Goal: Book appointment/travel/reservation

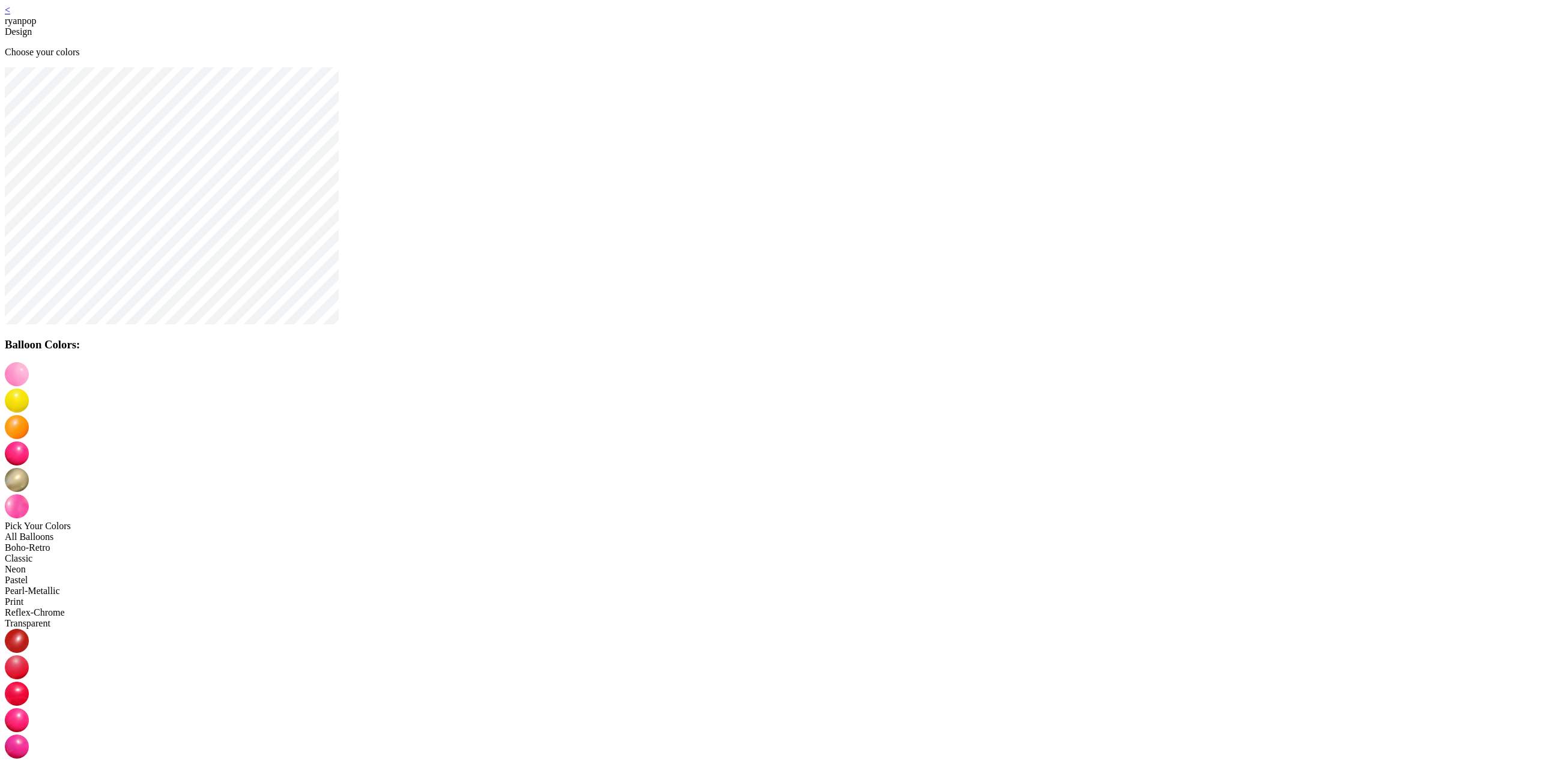
click at [29, 388] on img at bounding box center [17, 400] width 24 height 24
click at [29, 415] on img at bounding box center [17, 427] width 24 height 24
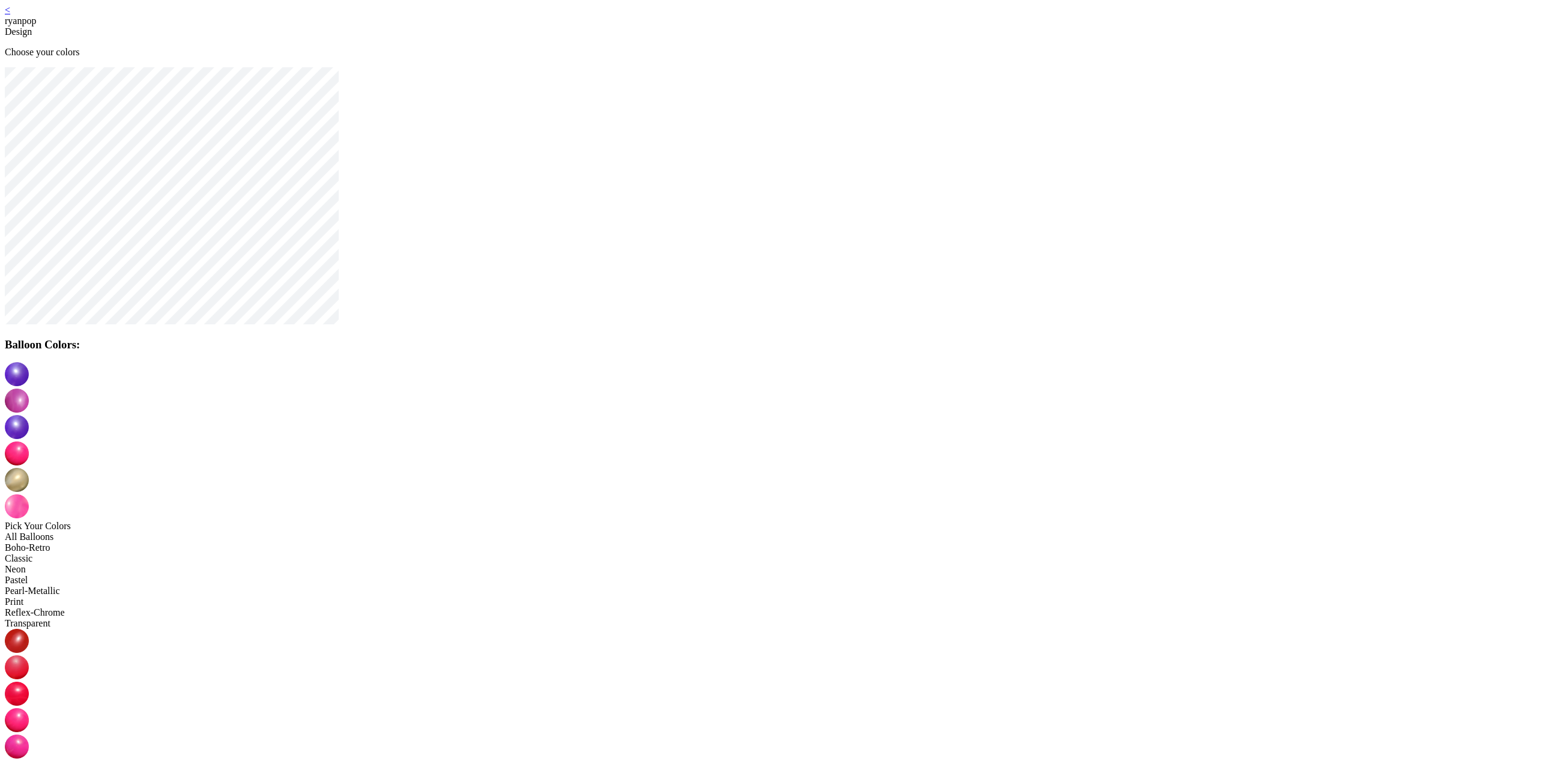
click at [29, 442] on img at bounding box center [17, 453] width 24 height 24
drag, startPoint x: 825, startPoint y: 380, endPoint x: 856, endPoint y: 414, distance: 46.0
click at [29, 468] on img at bounding box center [17, 480] width 24 height 24
drag, startPoint x: 950, startPoint y: 479, endPoint x: 943, endPoint y: 474, distance: 8.6
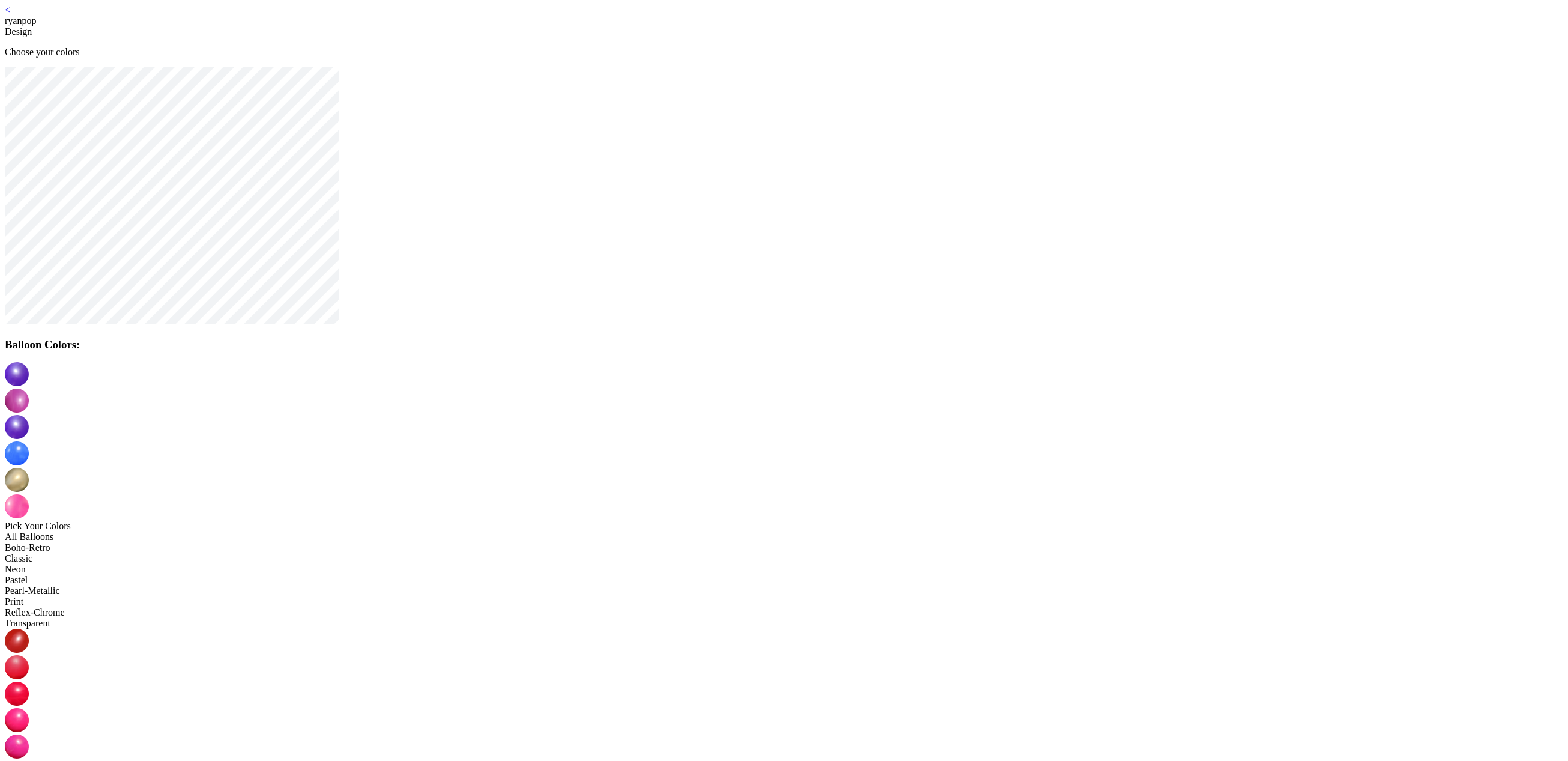
click at [29, 494] on img at bounding box center [17, 506] width 24 height 24
drag, startPoint x: 713, startPoint y: 480, endPoint x: 737, endPoint y: 451, distance: 37.6
click at [29, 735] on img at bounding box center [17, 746] width 24 height 24
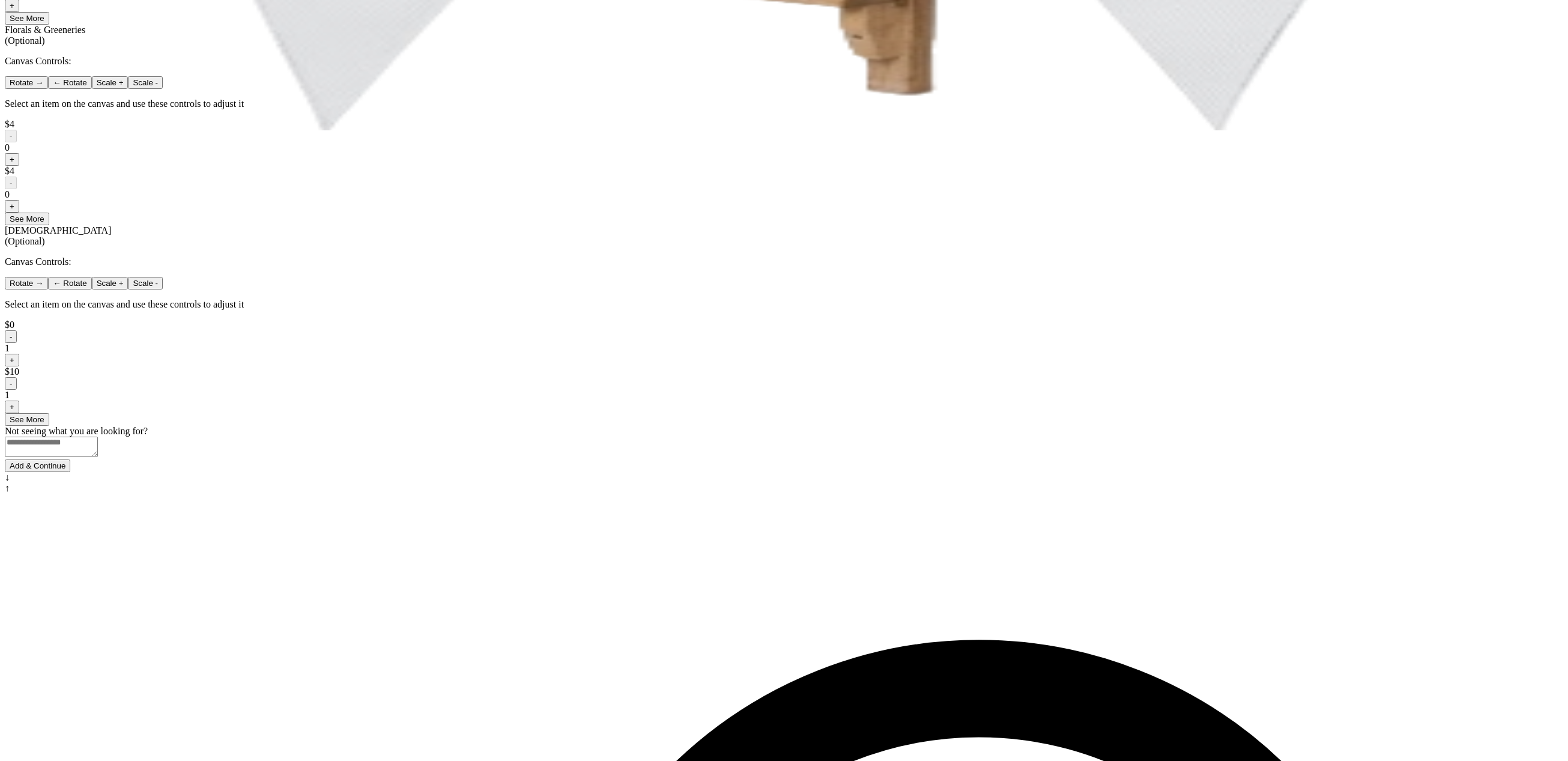
scroll to position [52, 0]
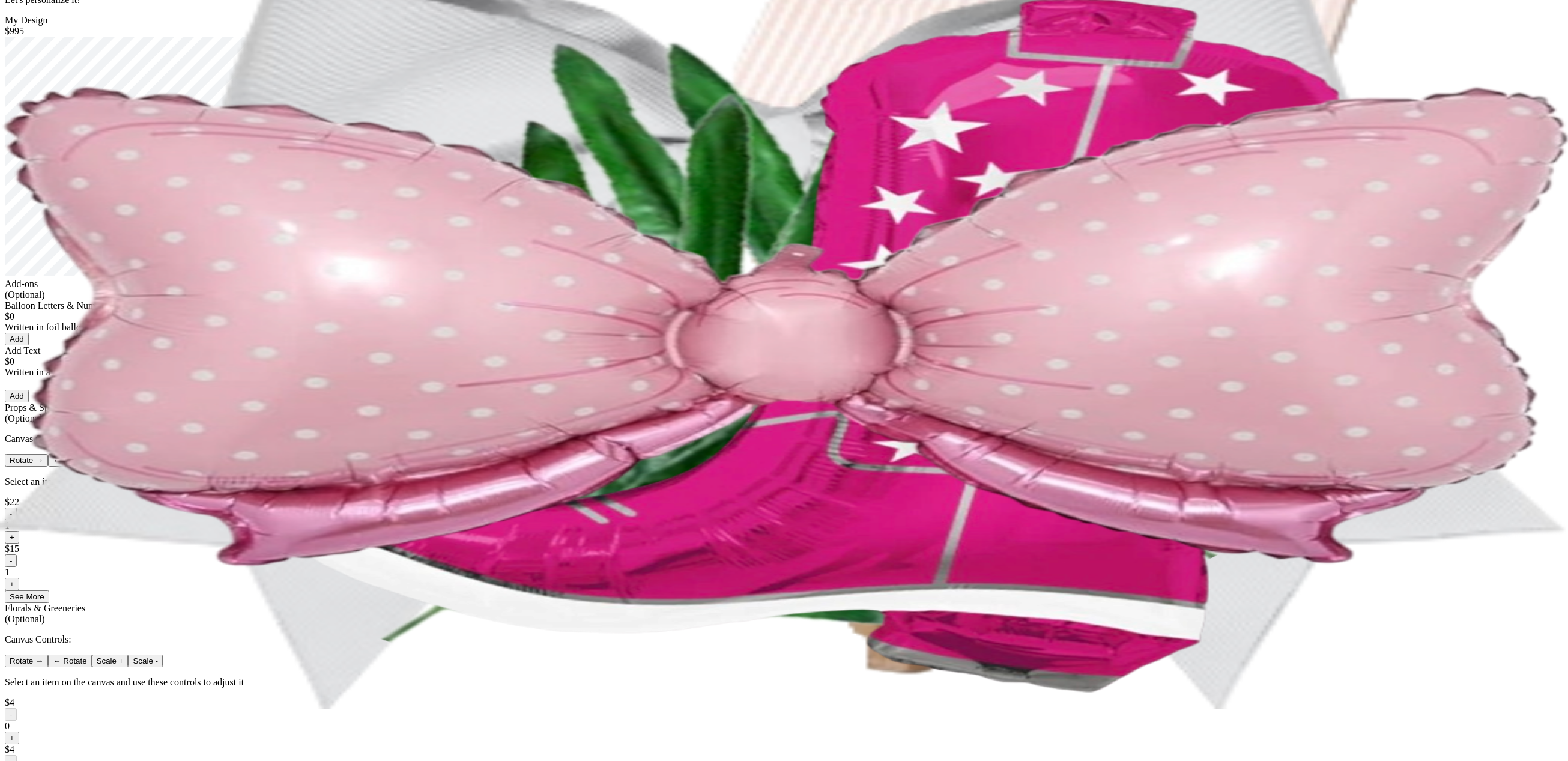
drag, startPoint x: 807, startPoint y: 436, endPoint x: 805, endPoint y: 426, distance: 10.2
click at [29, 346] on button "Add" at bounding box center [17, 339] width 24 height 13
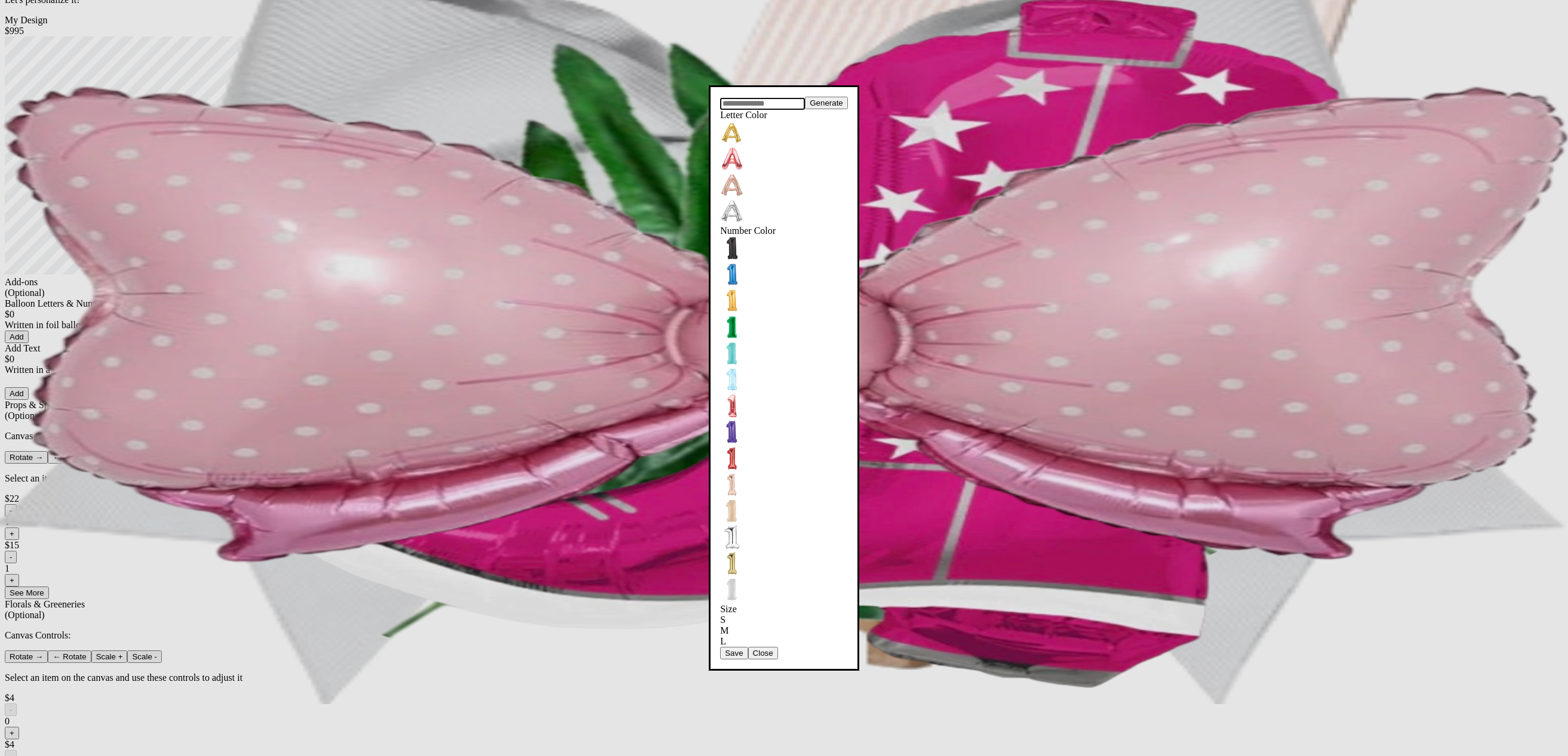
click at [771, 110] on input "text" at bounding box center [762, 103] width 85 height 12
type input "****"
drag, startPoint x: 1216, startPoint y: 472, endPoint x: 1003, endPoint y: 398, distance: 225.5
click at [859, 472] on dialog "**** Generate Letter Color Number Color Size S M L Save Close" at bounding box center [784, 377] width 151 height 585
click at [720, 110] on input "****" at bounding box center [762, 103] width 85 height 12
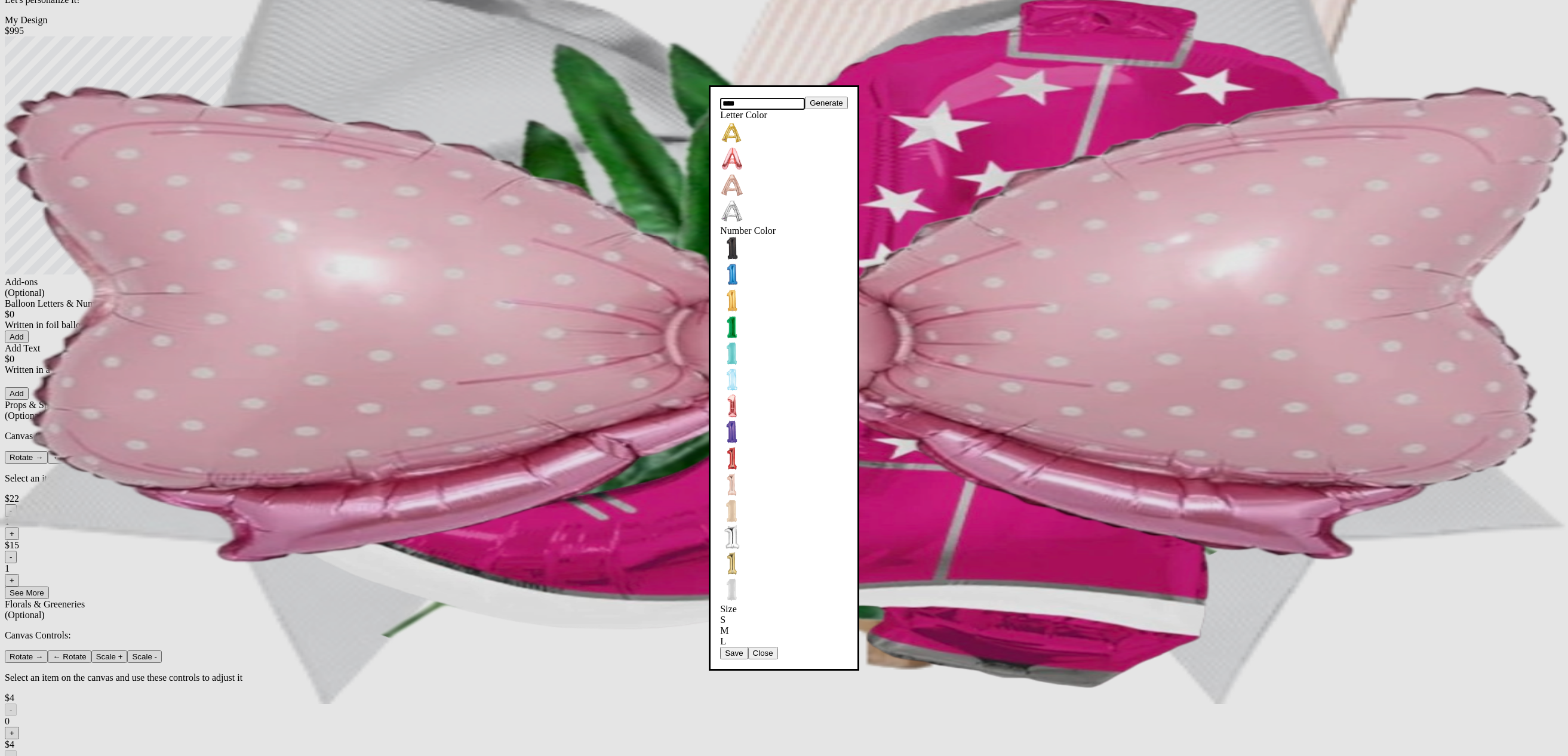
drag, startPoint x: 801, startPoint y: 511, endPoint x: 800, endPoint y: 484, distance: 27.0
click at [748, 647] on button "Save" at bounding box center [733, 653] width 27 height 13
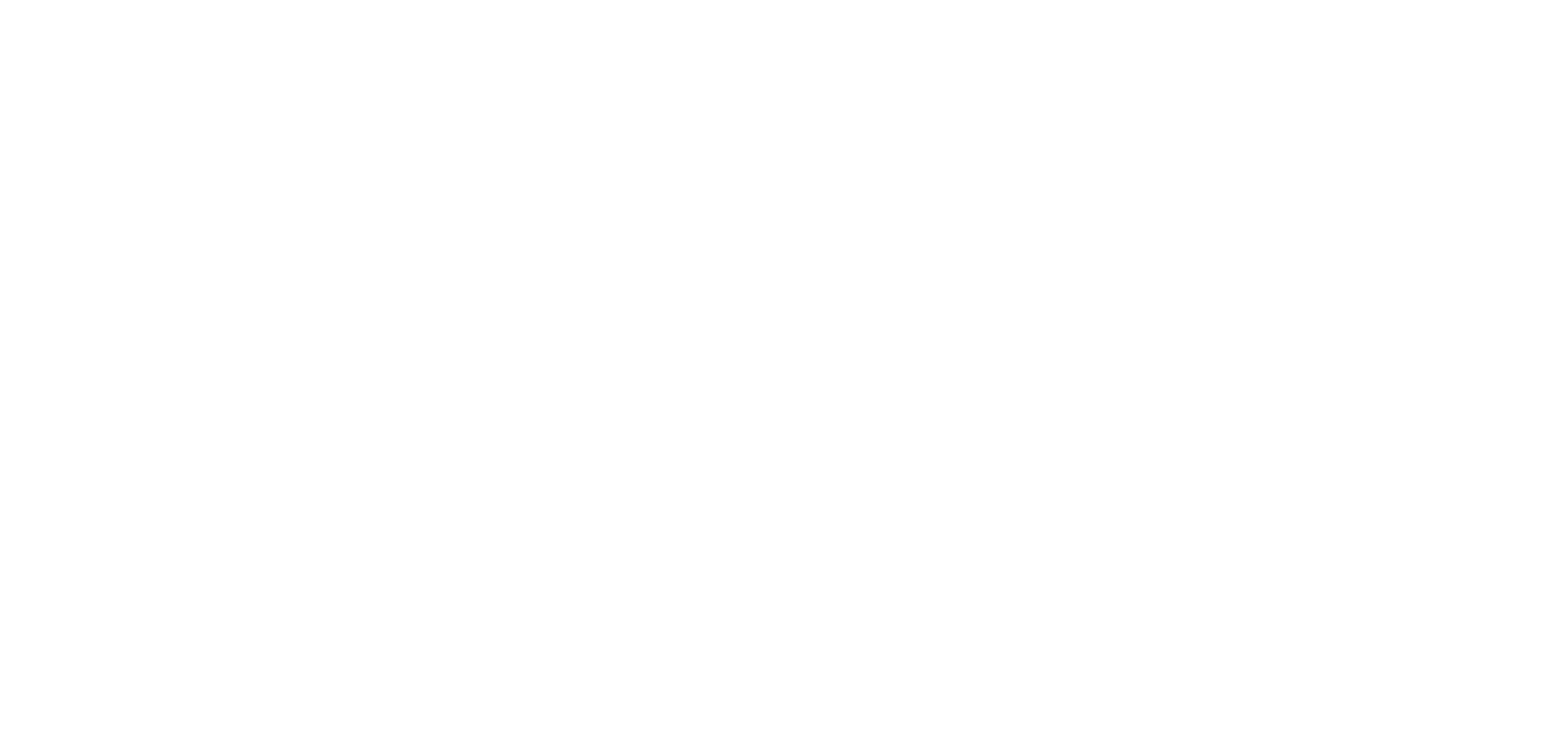
scroll to position [0, 0]
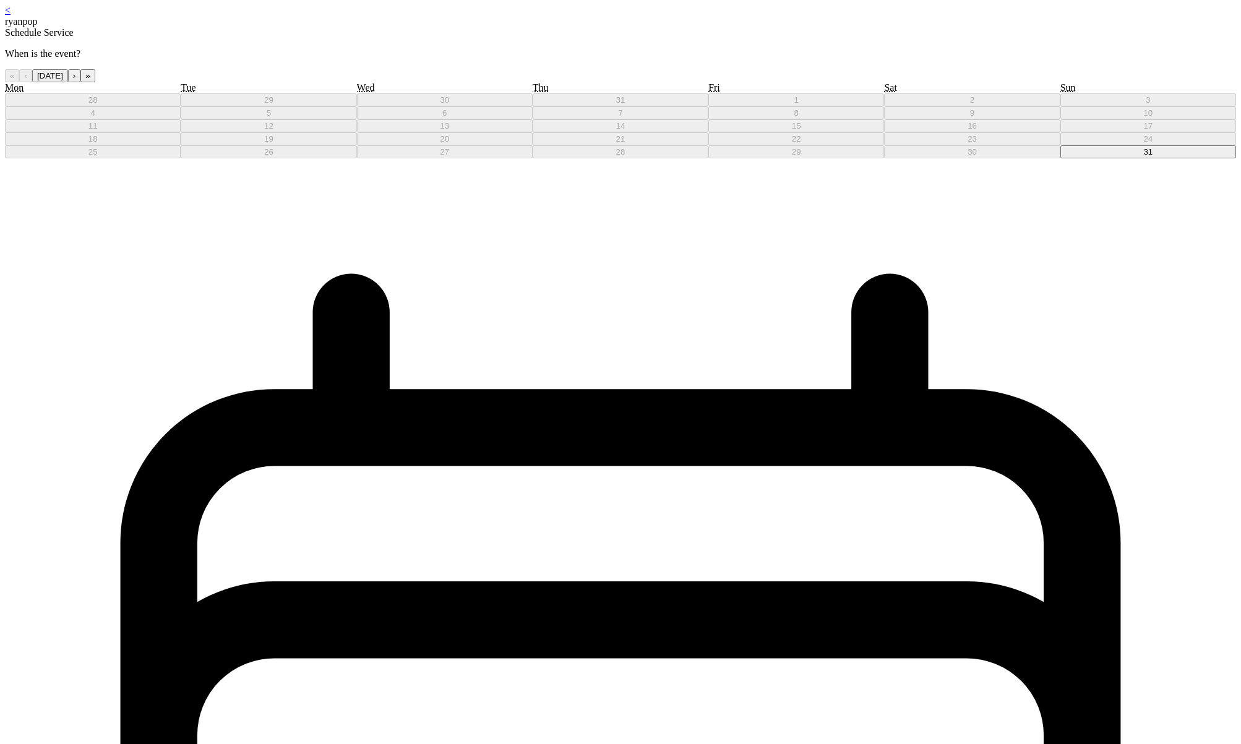
click at [243, 431] on div "< ryanpop Schedule Service When is the event? « ‹ August 2025 › » Mon Tue Wed T…" at bounding box center [620, 709] width 1231 height 1409
click at [243, 158] on button "31" at bounding box center [1149, 151] width 176 height 13
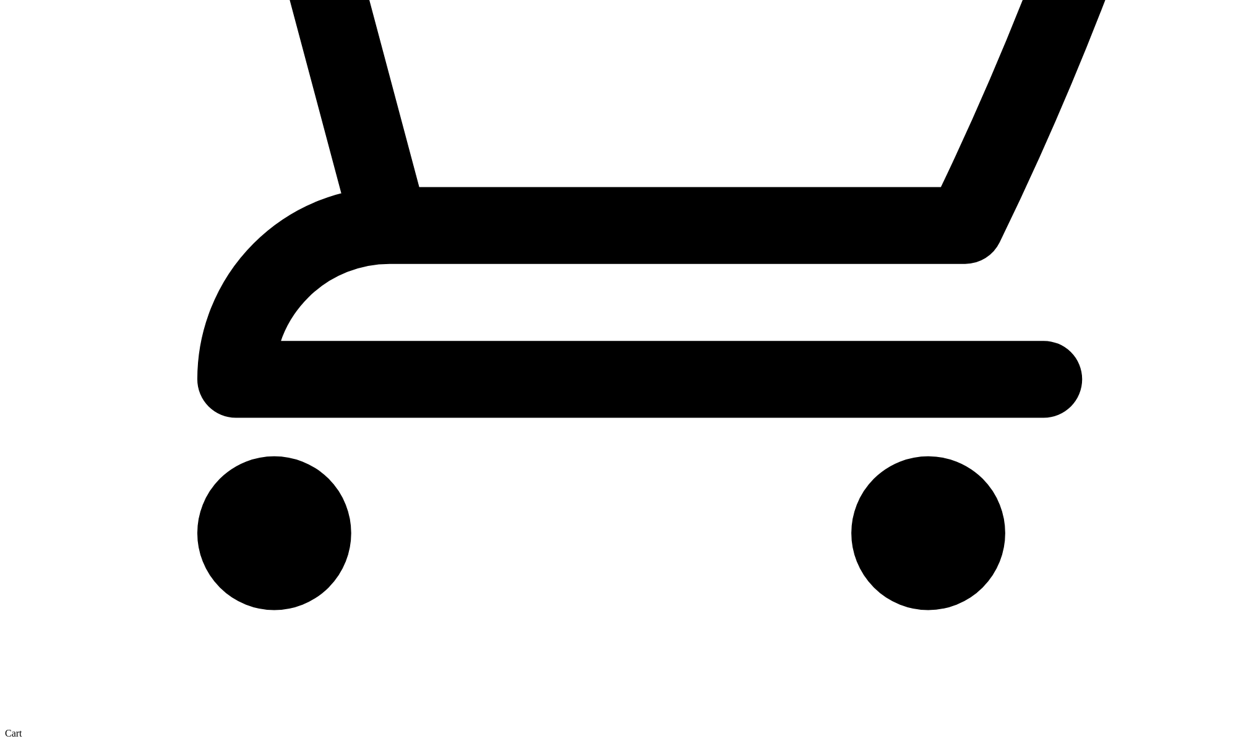
scroll to position [12232, 0]
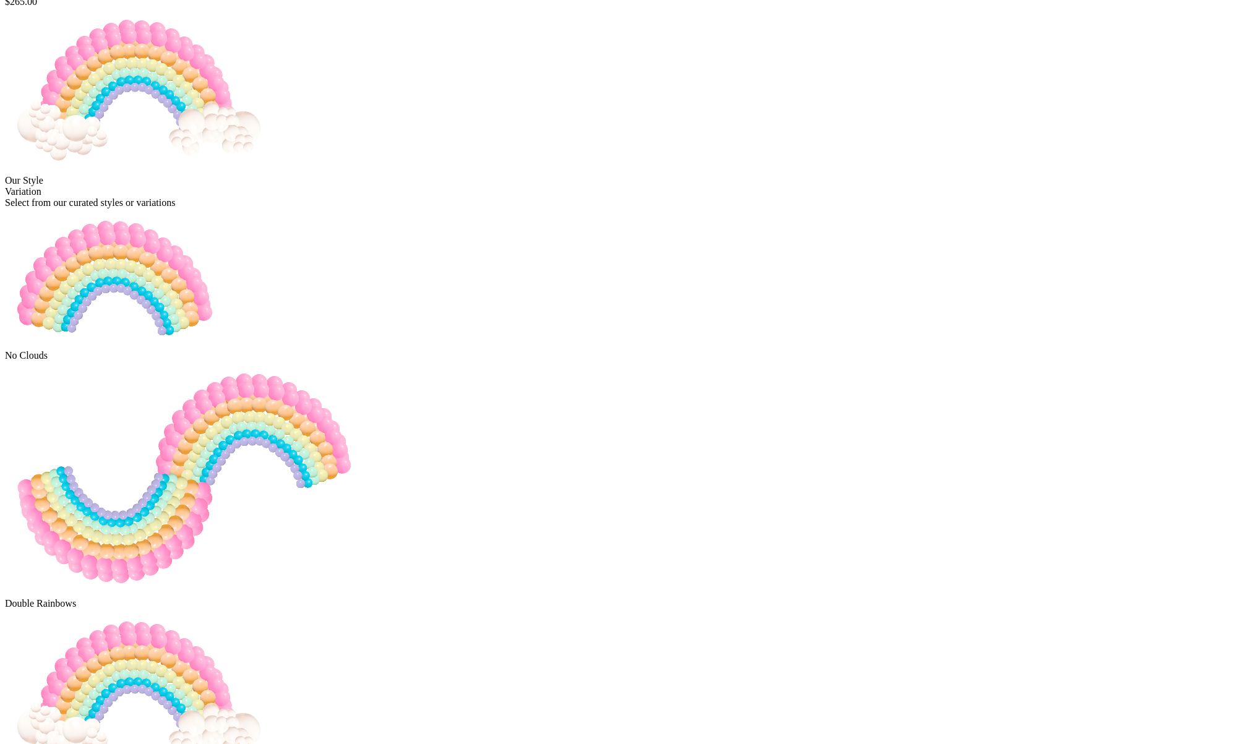
scroll to position [123, 0]
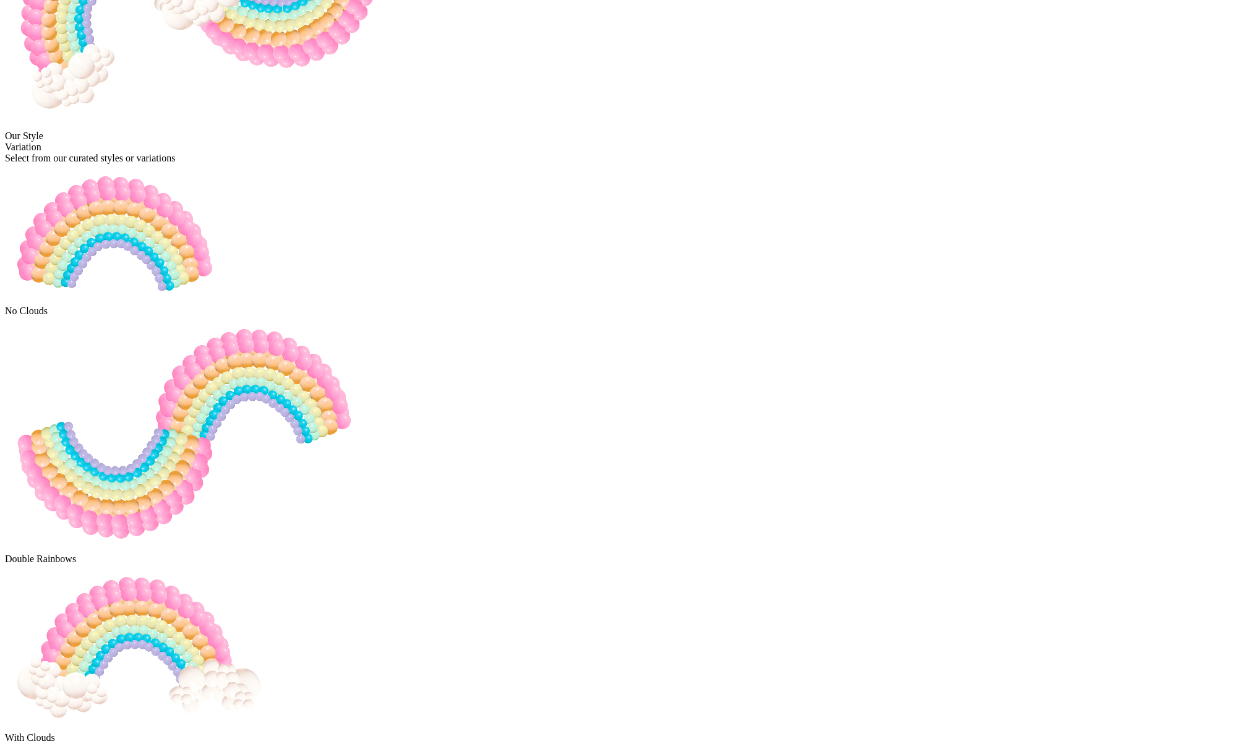
scroll to position [375, 0]
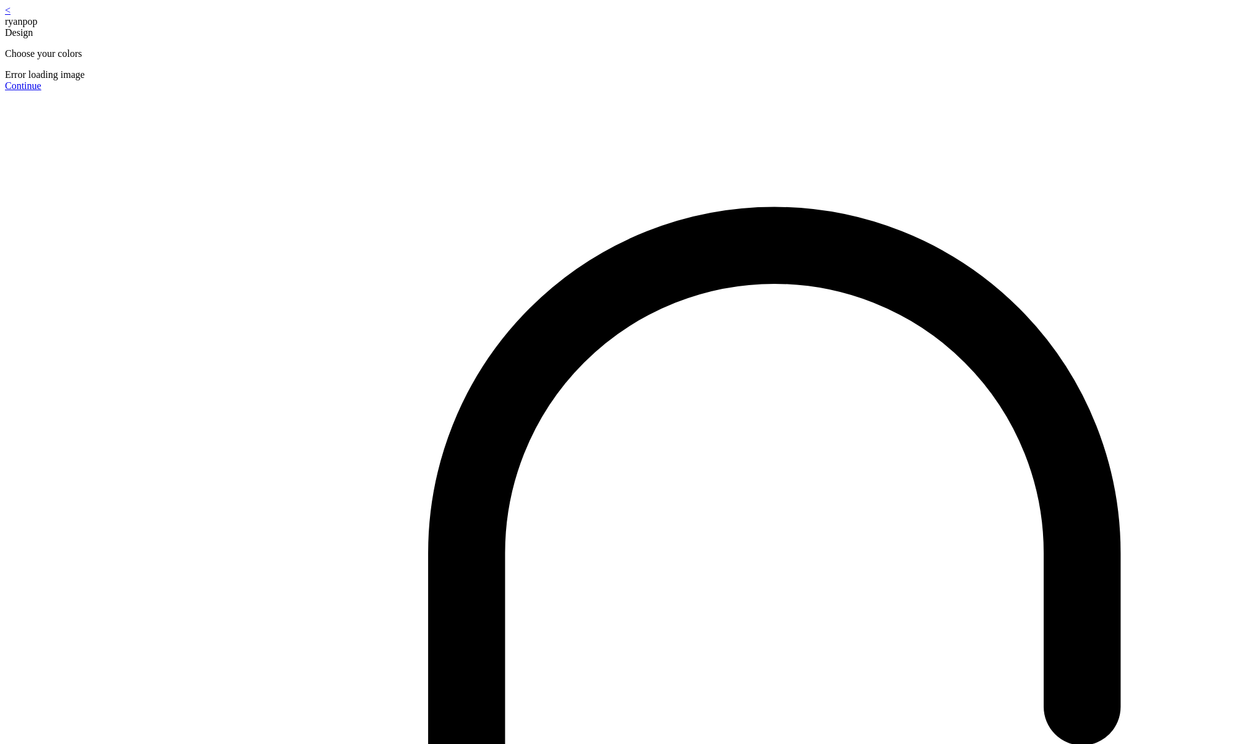
click at [436, 14] on div "< ryanpop" at bounding box center [620, 16] width 1231 height 22
click at [11, 15] on link "<" at bounding box center [8, 10] width 6 height 11
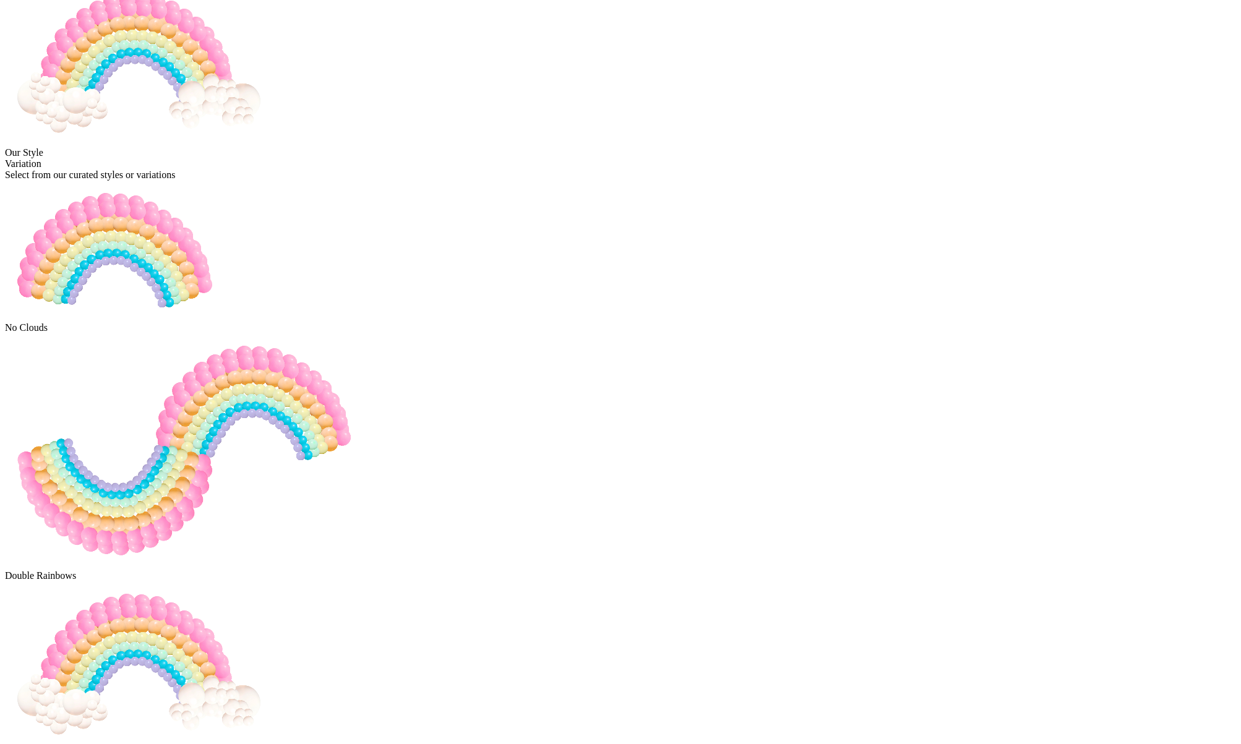
scroll to position [273, 0]
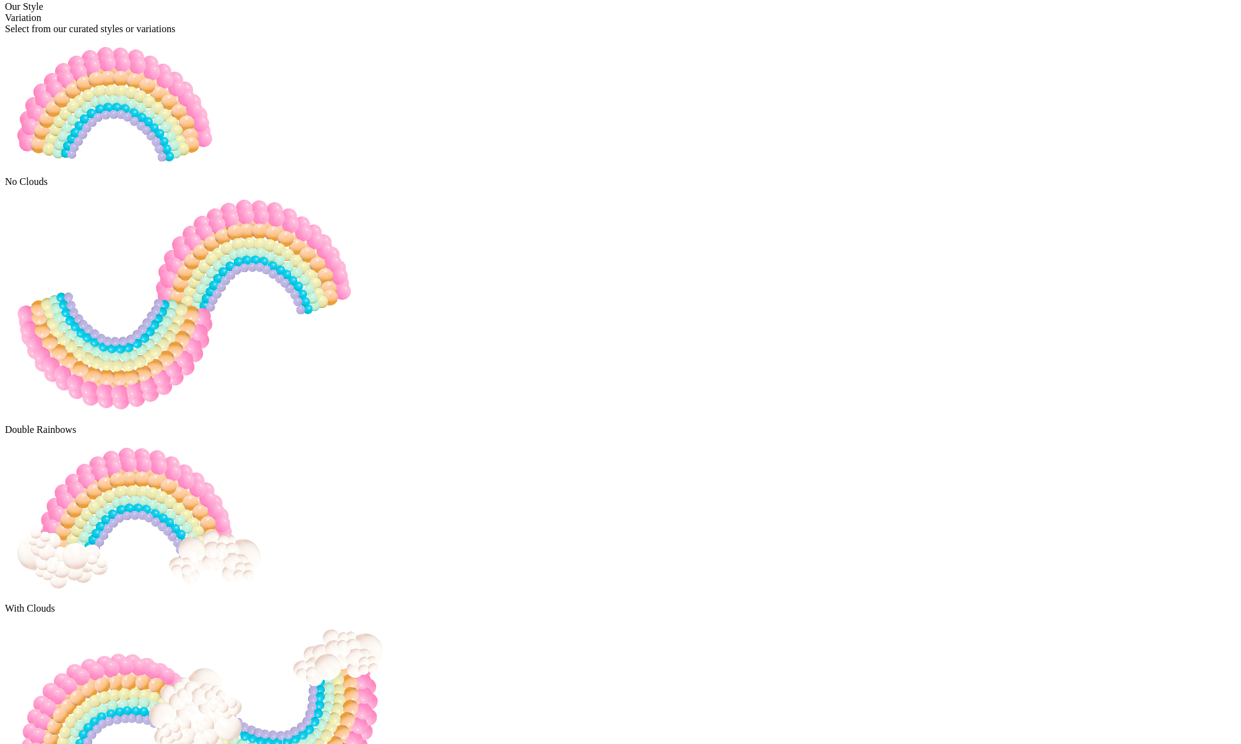
click at [278, 436] on img at bounding box center [141, 518] width 273 height 165
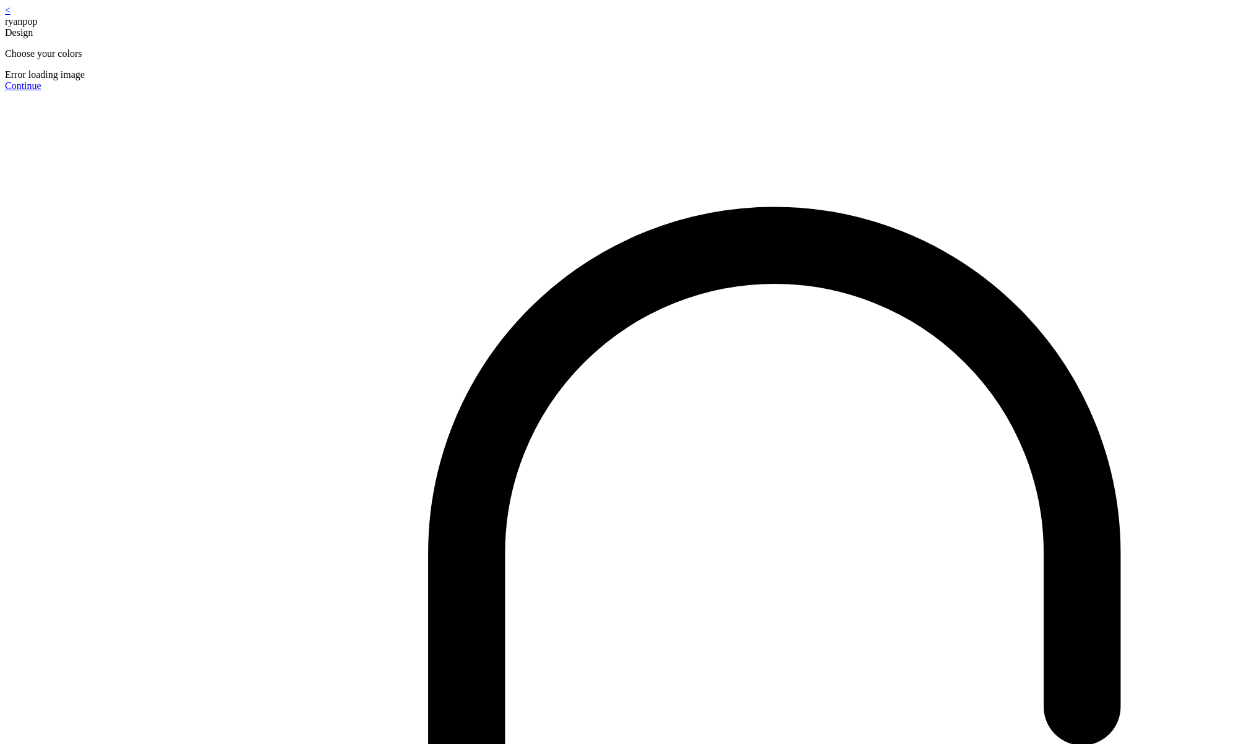
click at [437, 15] on div "< ryanpop" at bounding box center [620, 16] width 1231 height 22
click at [11, 15] on link "<" at bounding box center [8, 10] width 6 height 11
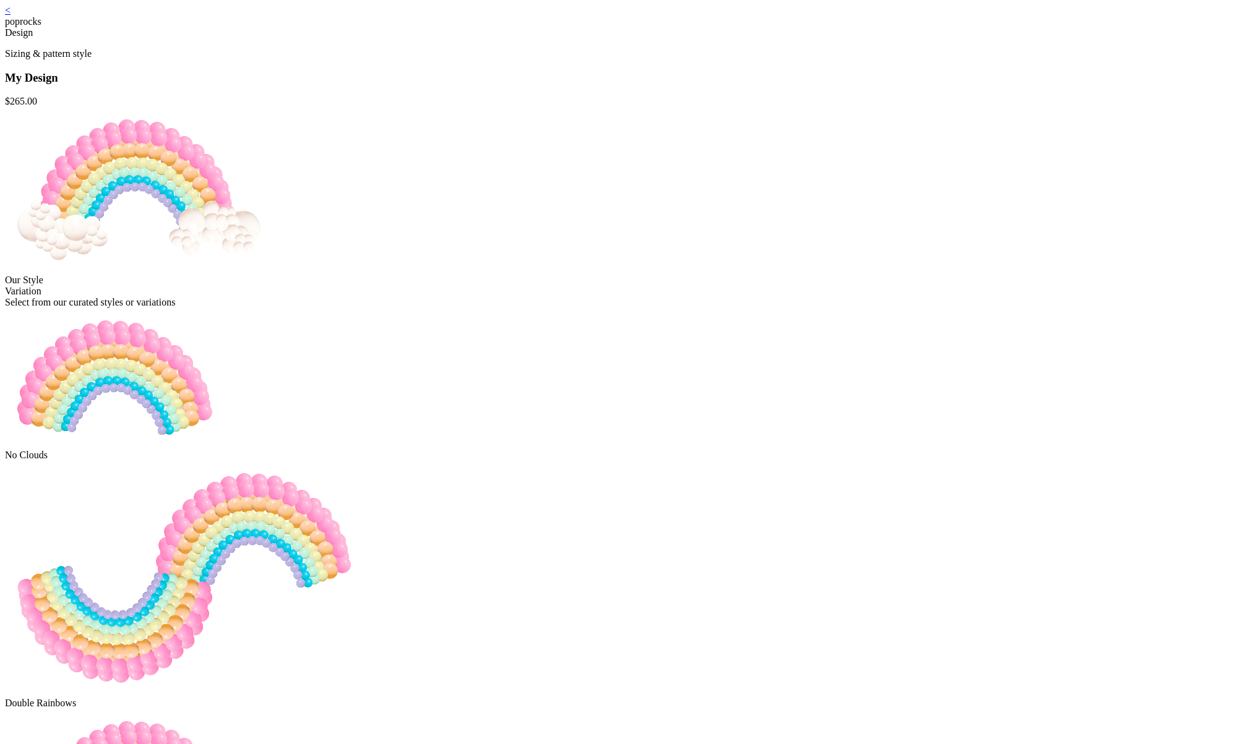
click at [437, 20] on div "< poprocks" at bounding box center [620, 16] width 1231 height 22
click at [436, 20] on div "< poprocks" at bounding box center [620, 16] width 1231 height 22
click at [11, 15] on link "<" at bounding box center [8, 10] width 6 height 11
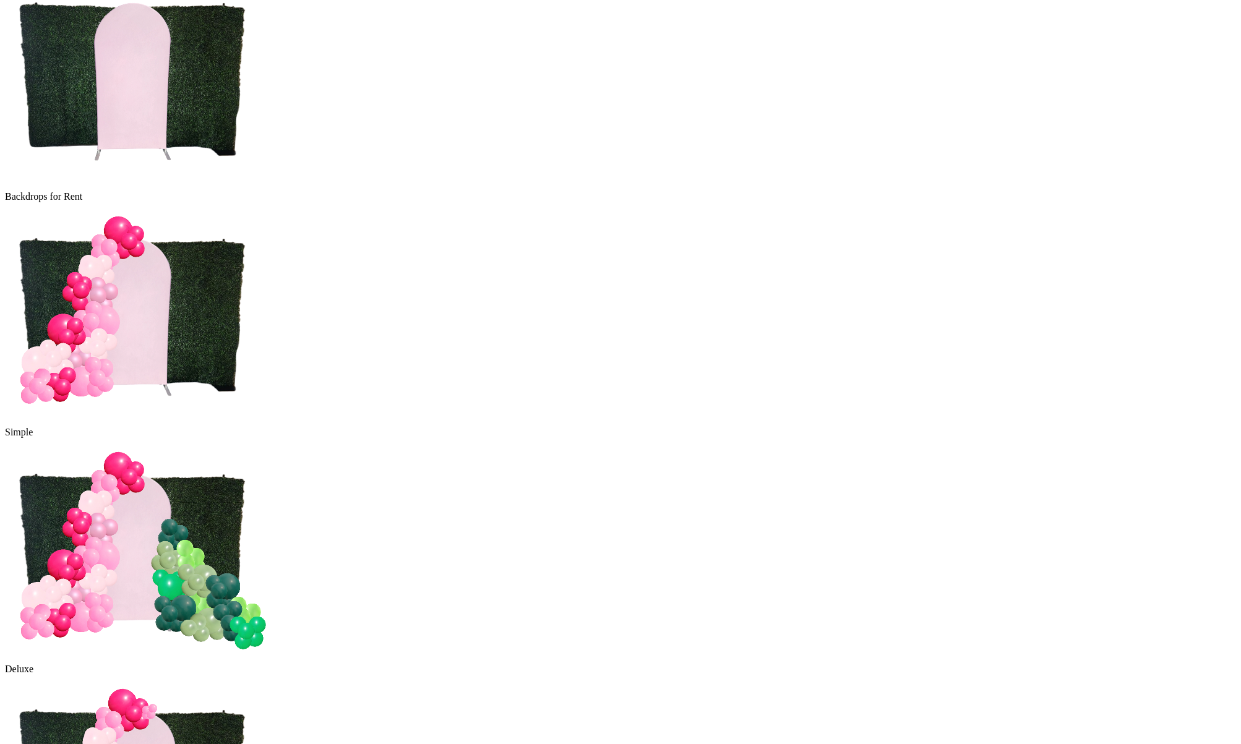
scroll to position [557, 0]
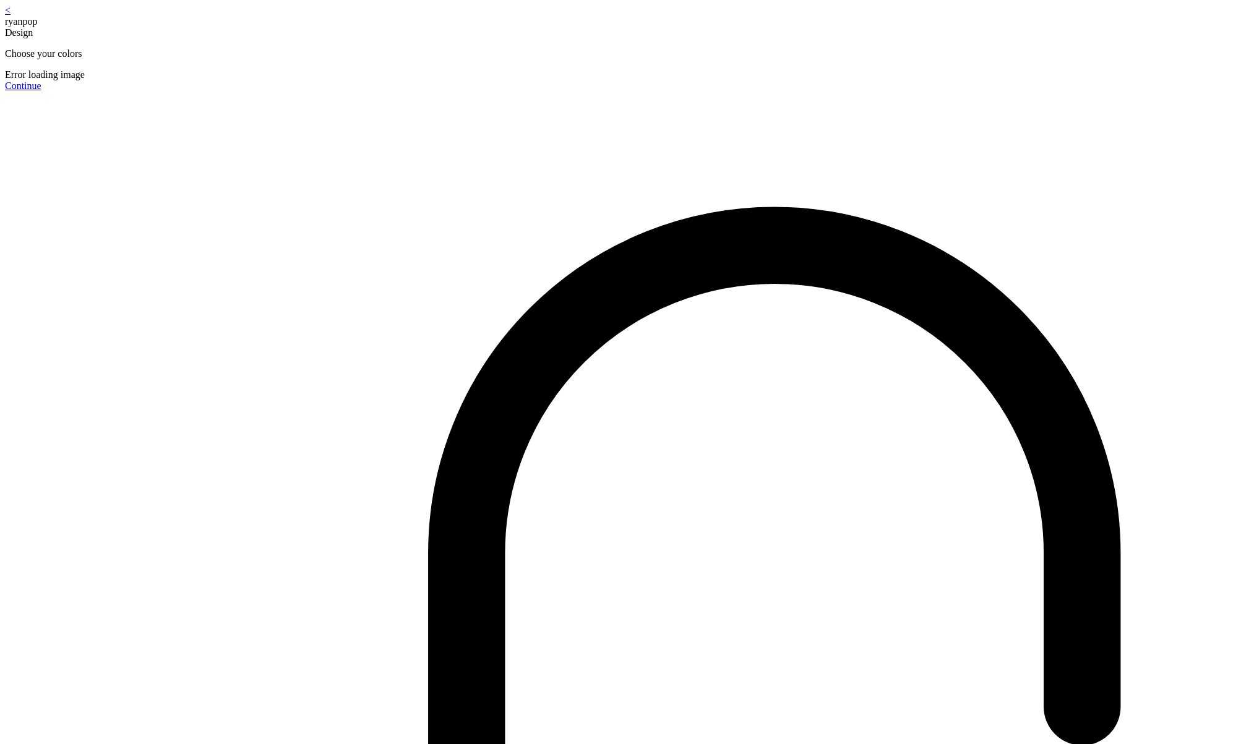
click at [432, 16] on div "<" at bounding box center [620, 10] width 1231 height 11
click at [11, 15] on link "<" at bounding box center [8, 10] width 6 height 11
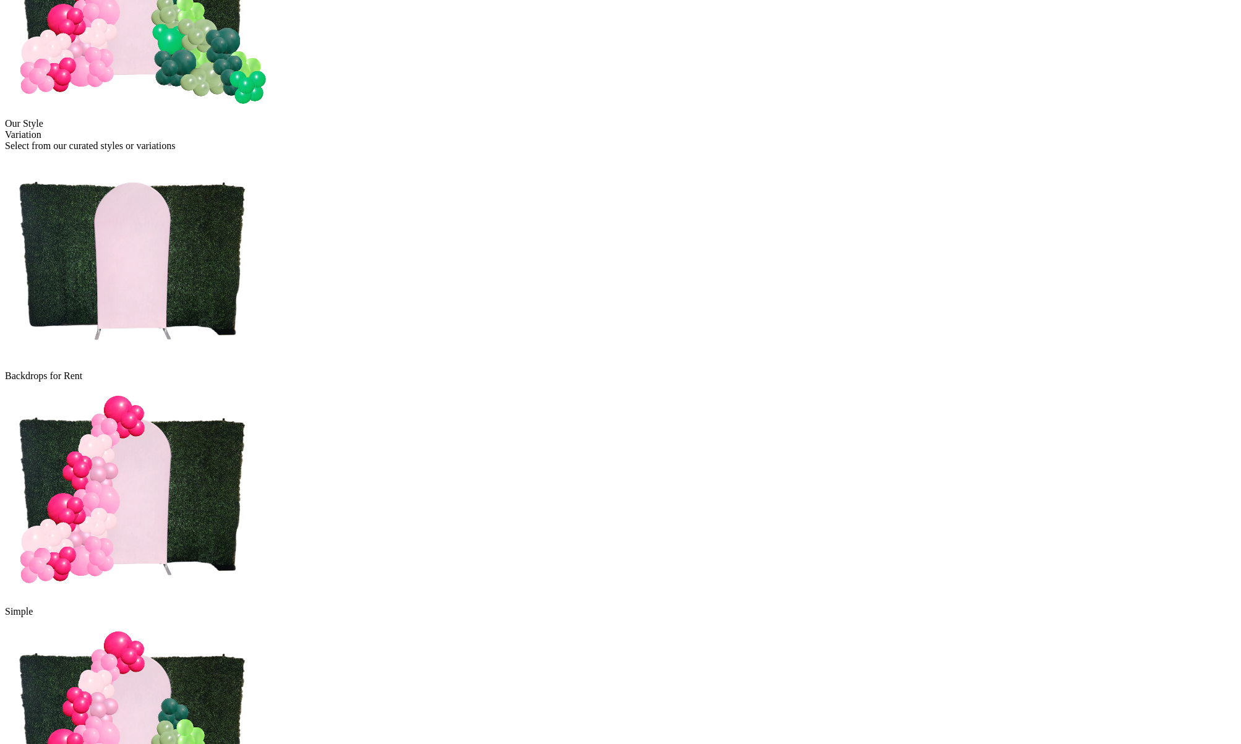
scroll to position [557, 0]
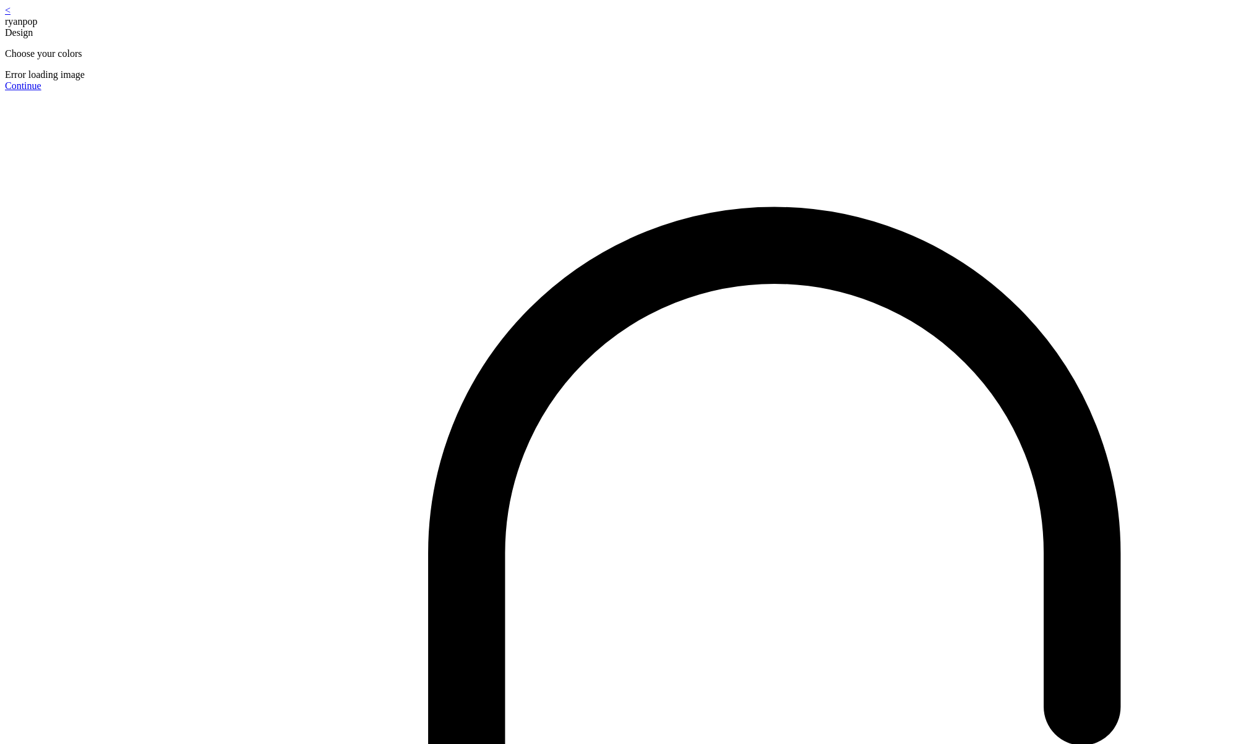
click at [437, 25] on div "< ryanpop Design Choose your colors" at bounding box center [620, 32] width 1231 height 54
click at [11, 13] on link "<" at bounding box center [8, 10] width 6 height 11
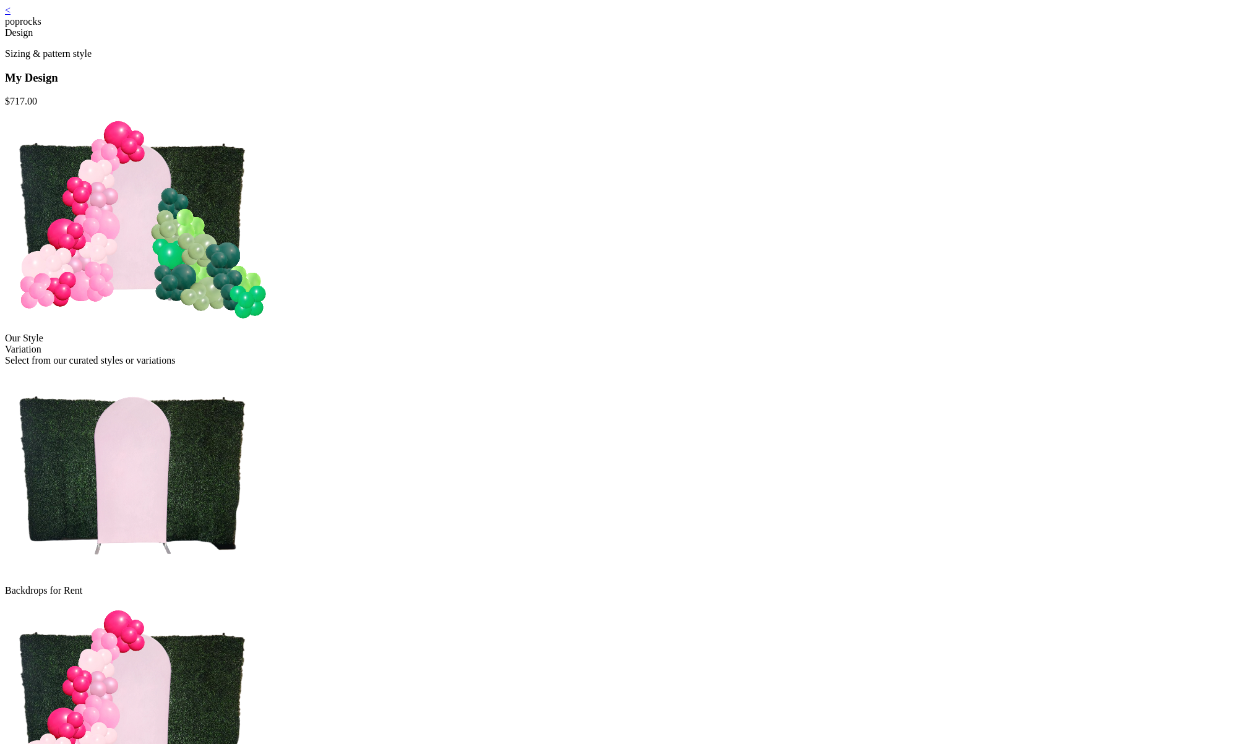
click at [11, 15] on link "<" at bounding box center [8, 10] width 6 height 11
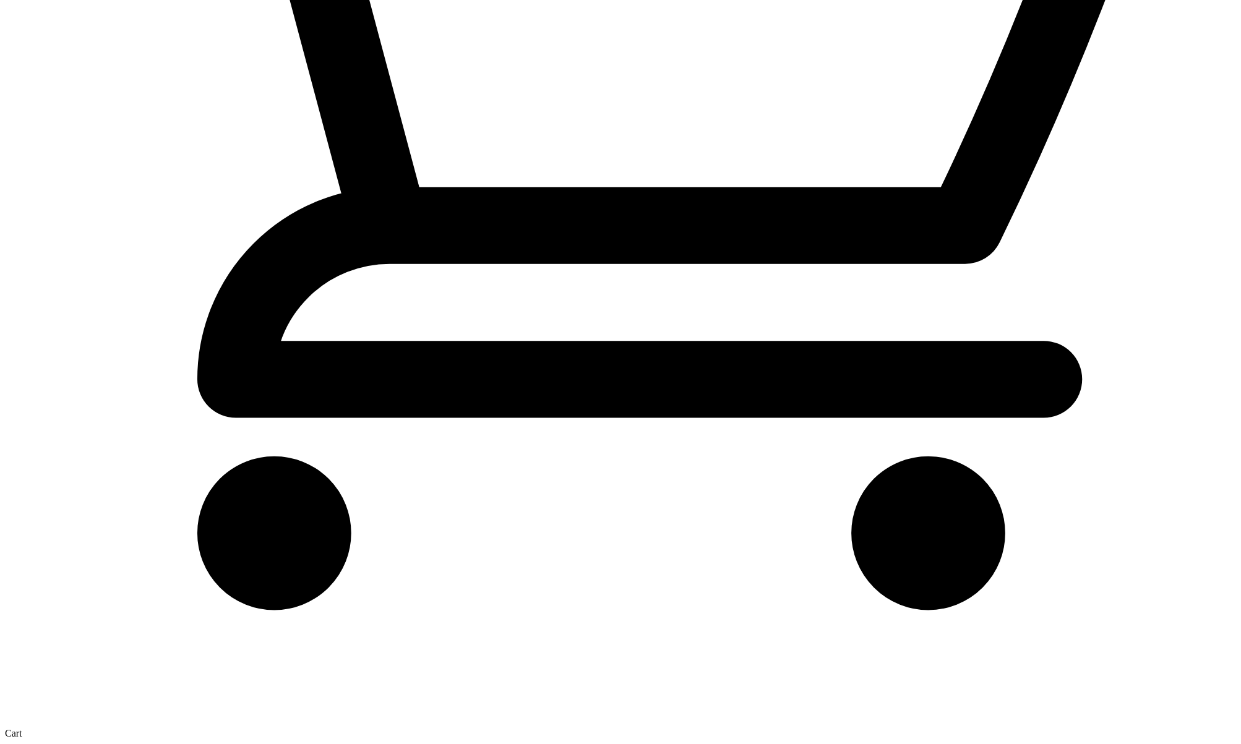
scroll to position [12427, 0]
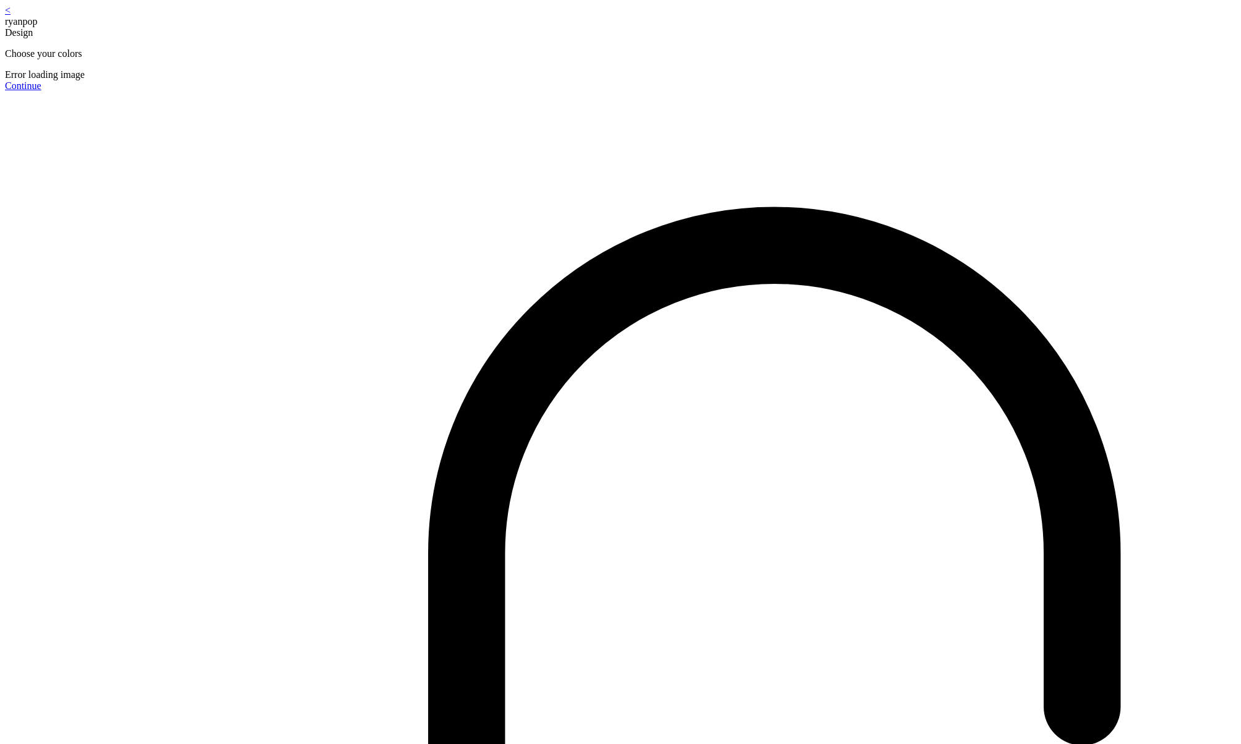
click at [11, 15] on link "<" at bounding box center [8, 10] width 6 height 11
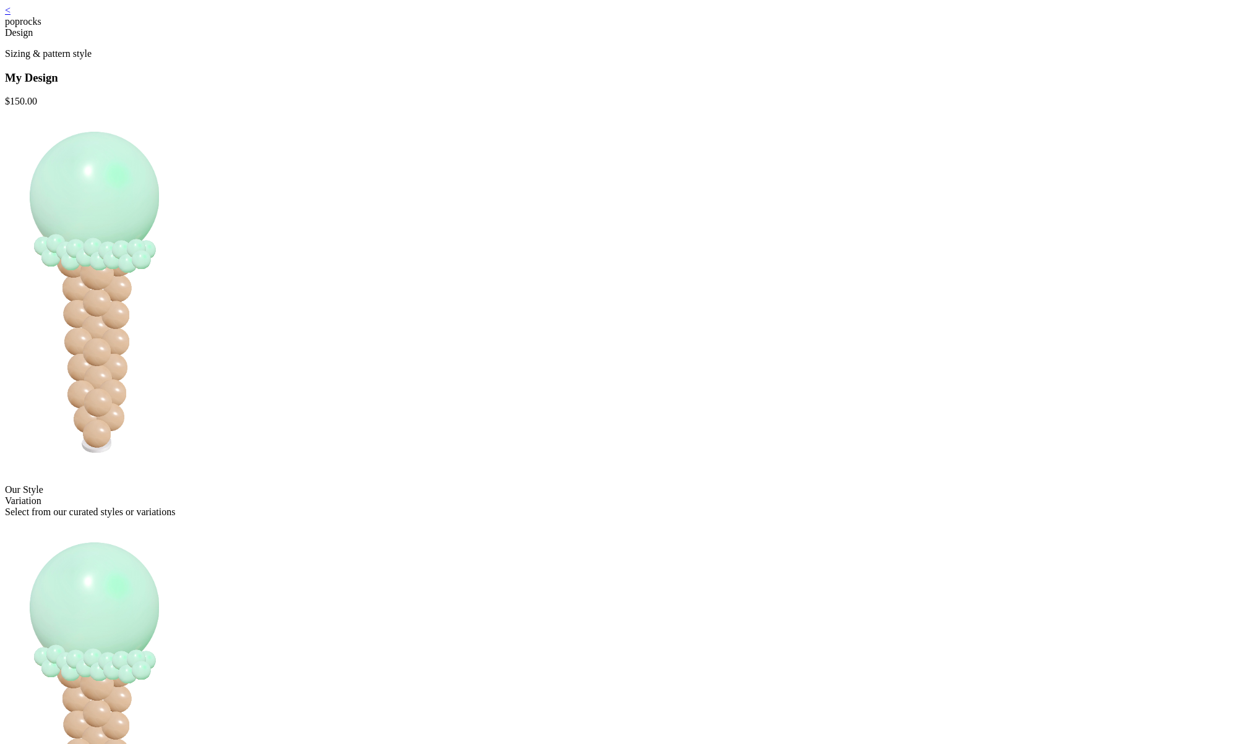
click at [11, 15] on link "<" at bounding box center [8, 10] width 6 height 11
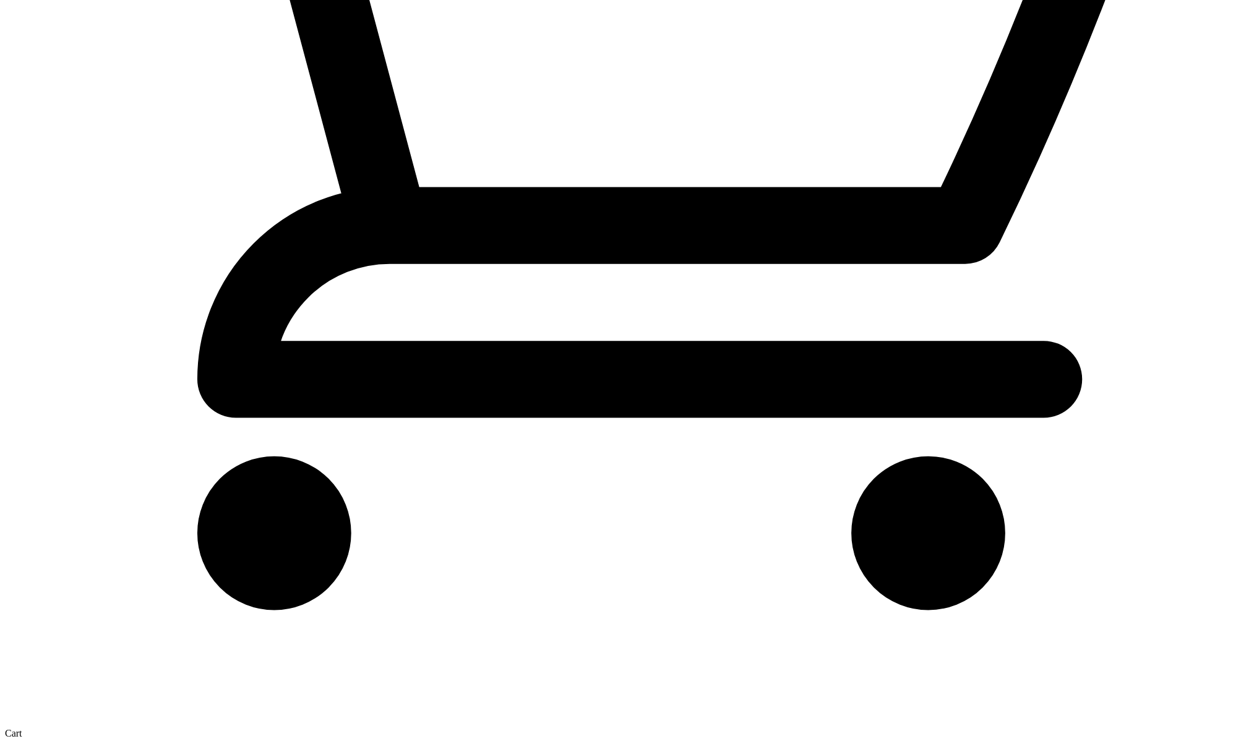
scroll to position [8535, 0]
